Goal: Task Accomplishment & Management: Use online tool/utility

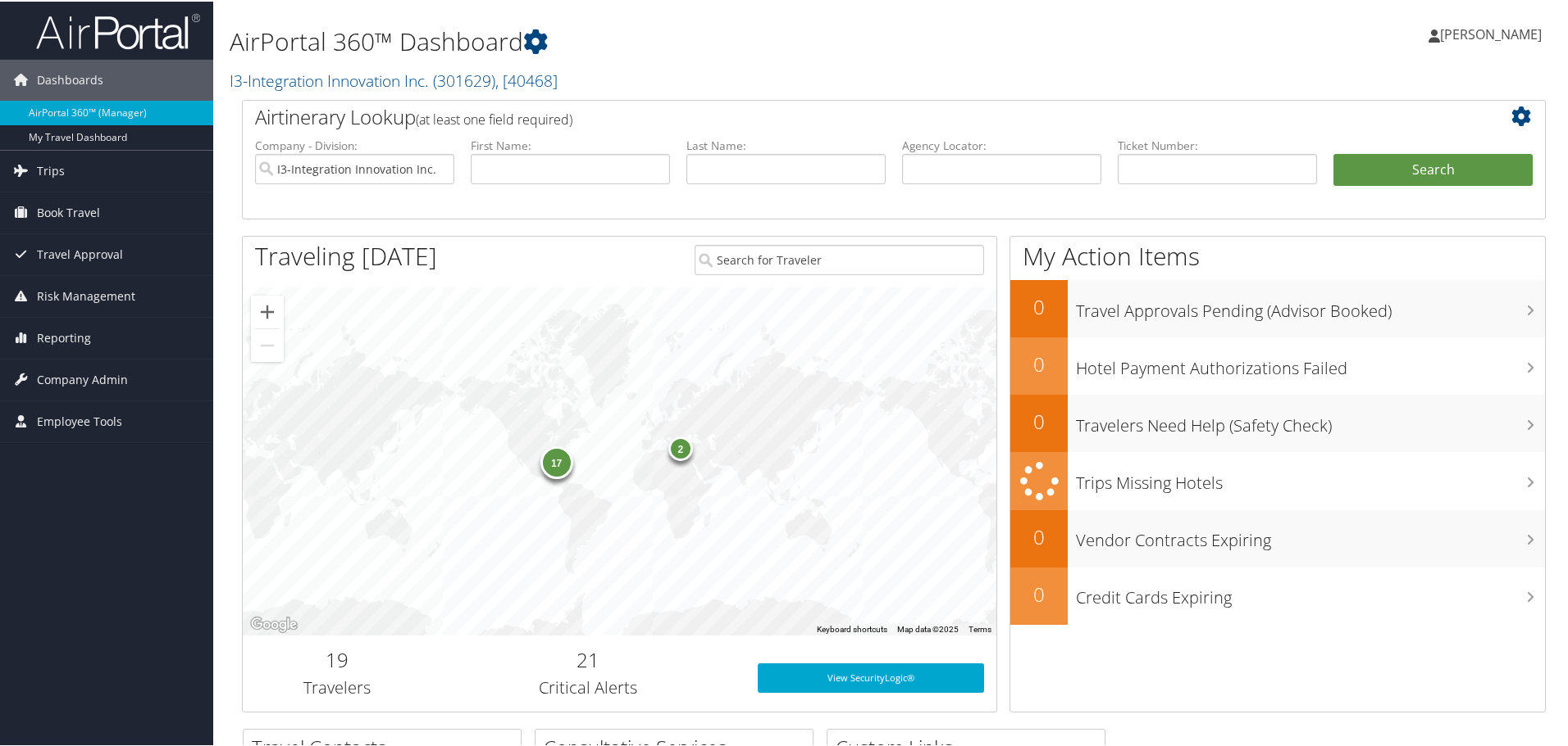
click at [764, 193] on li "Last Name:" at bounding box center [786, 174] width 216 height 76
click at [768, 169] on input "text" at bounding box center [786, 167] width 199 height 30
type input "little"
click at [1333, 153] on button "Search" at bounding box center [1433, 169] width 199 height 33
